Goal: Task Accomplishment & Management: Complete application form

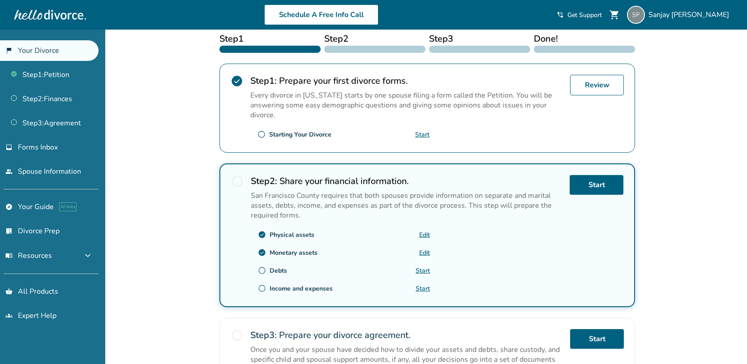
scroll to position [156, 0]
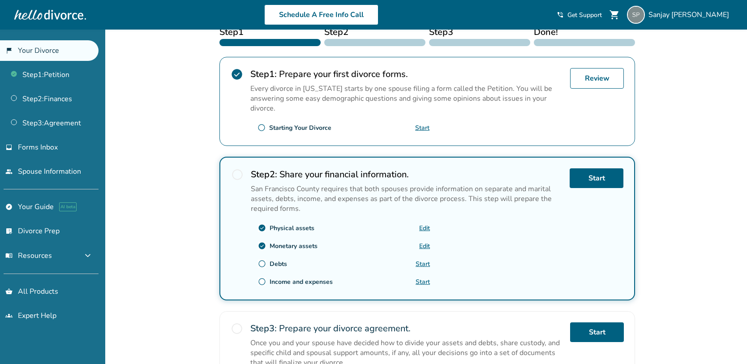
click at [423, 260] on link "Start" at bounding box center [422, 264] width 14 height 9
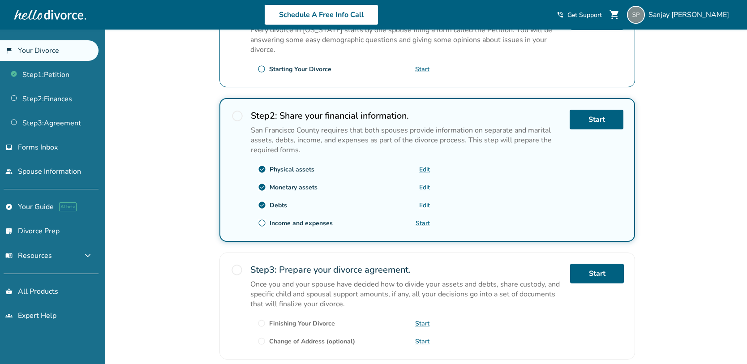
scroll to position [214, 0]
click at [424, 222] on link "Start" at bounding box center [422, 223] width 14 height 9
